Goal: Information Seeking & Learning: Find contact information

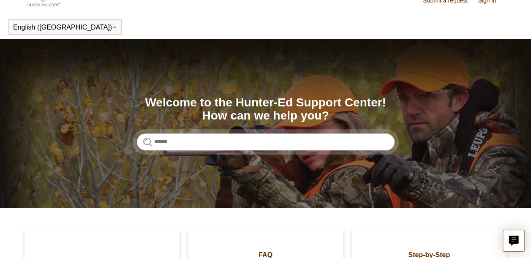
scroll to position [14, 0]
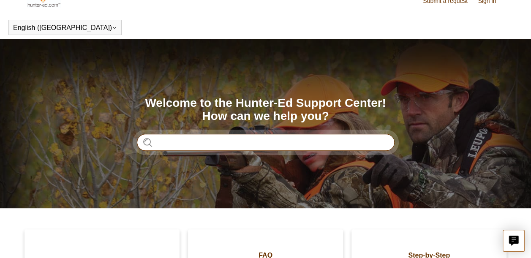
click at [187, 140] on input "Search" at bounding box center [265, 142] width 257 height 17
type input "**********"
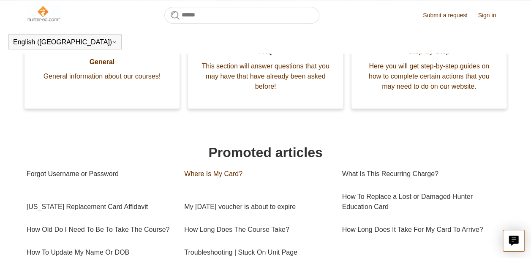
scroll to position [244, 0]
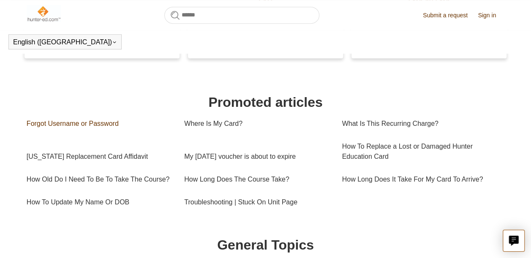
click at [46, 135] on link "Forgot Username or Password" at bounding box center [99, 123] width 145 height 23
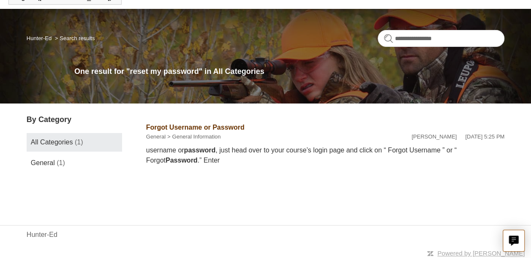
scroll to position [46, 0]
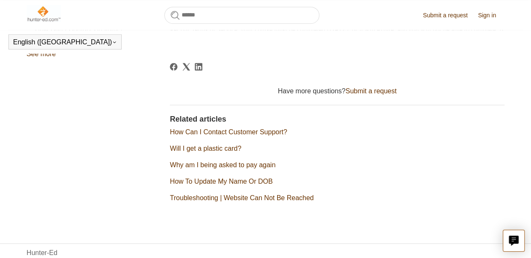
scroll to position [356, 0]
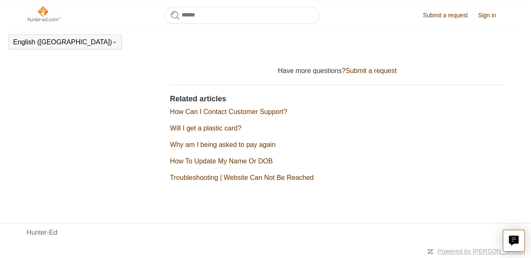
click at [270, 181] on link "Troubleshooting | Website Can Not Be Reached" at bounding box center [242, 177] width 144 height 7
click at [252, 115] on link "How Can I Contact Customer Support?" at bounding box center [228, 111] width 117 height 7
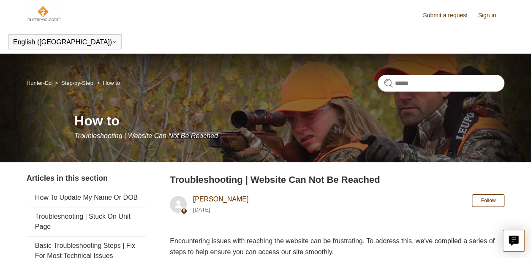
drag, startPoint x: 257, startPoint y: 205, endPoint x: 262, endPoint y: 200, distance: 7.8
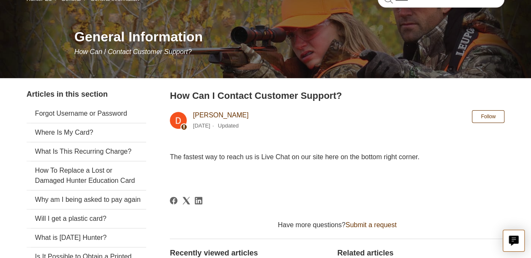
scroll to position [84, 0]
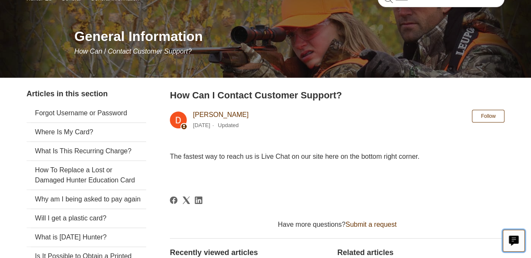
click at [515, 235] on button "Live chat" at bounding box center [513, 241] width 22 height 22
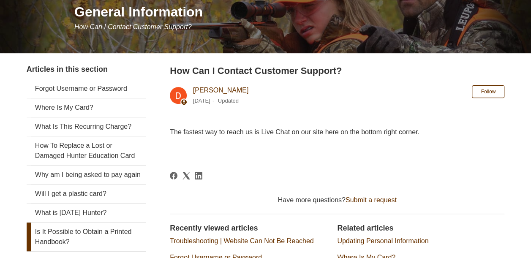
scroll to position [4, 0]
